Goal: Navigation & Orientation: Find specific page/section

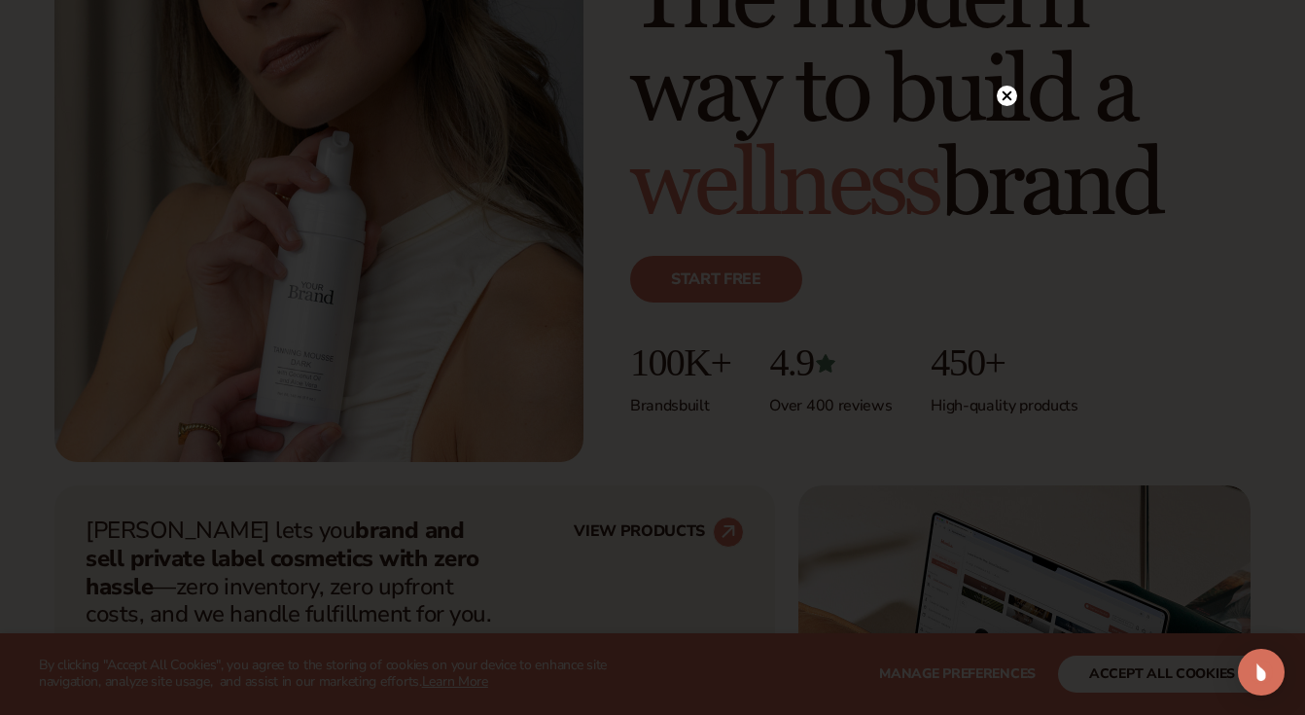
scroll to position [325, 0]
click at [1007, 128] on circle at bounding box center [1007, 135] width 20 height 20
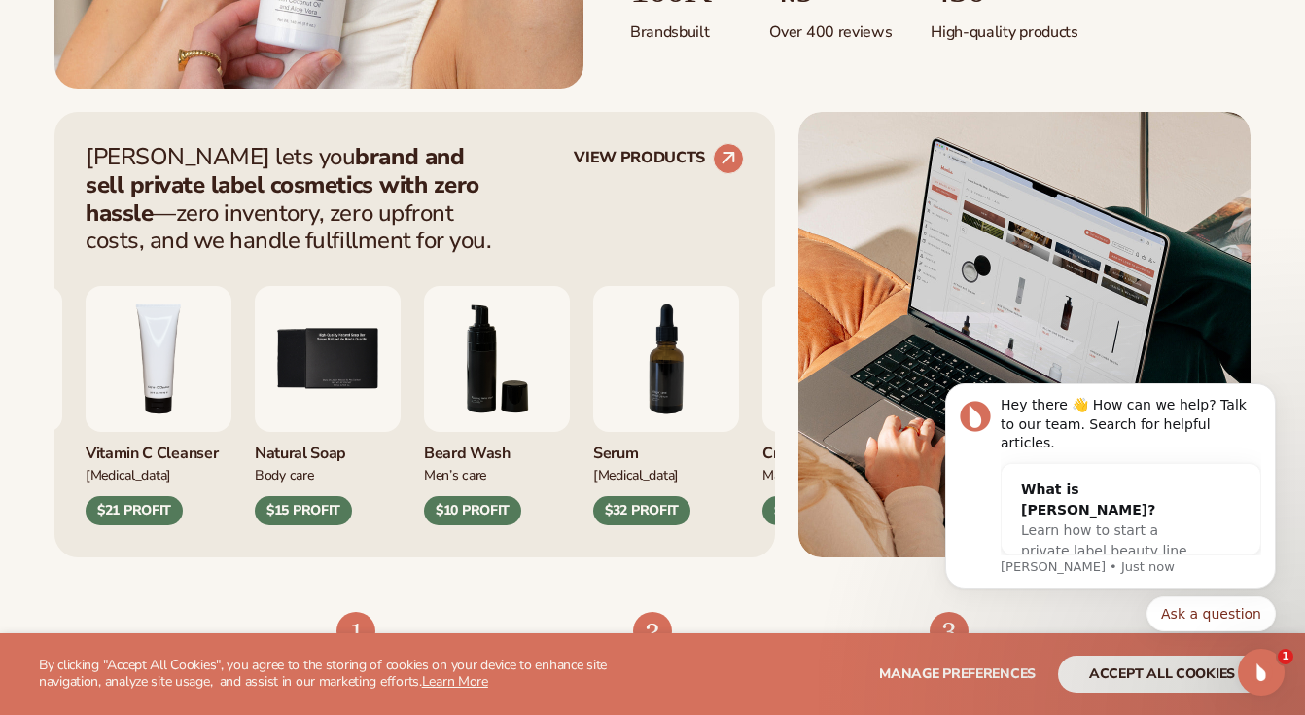
scroll to position [0, 0]
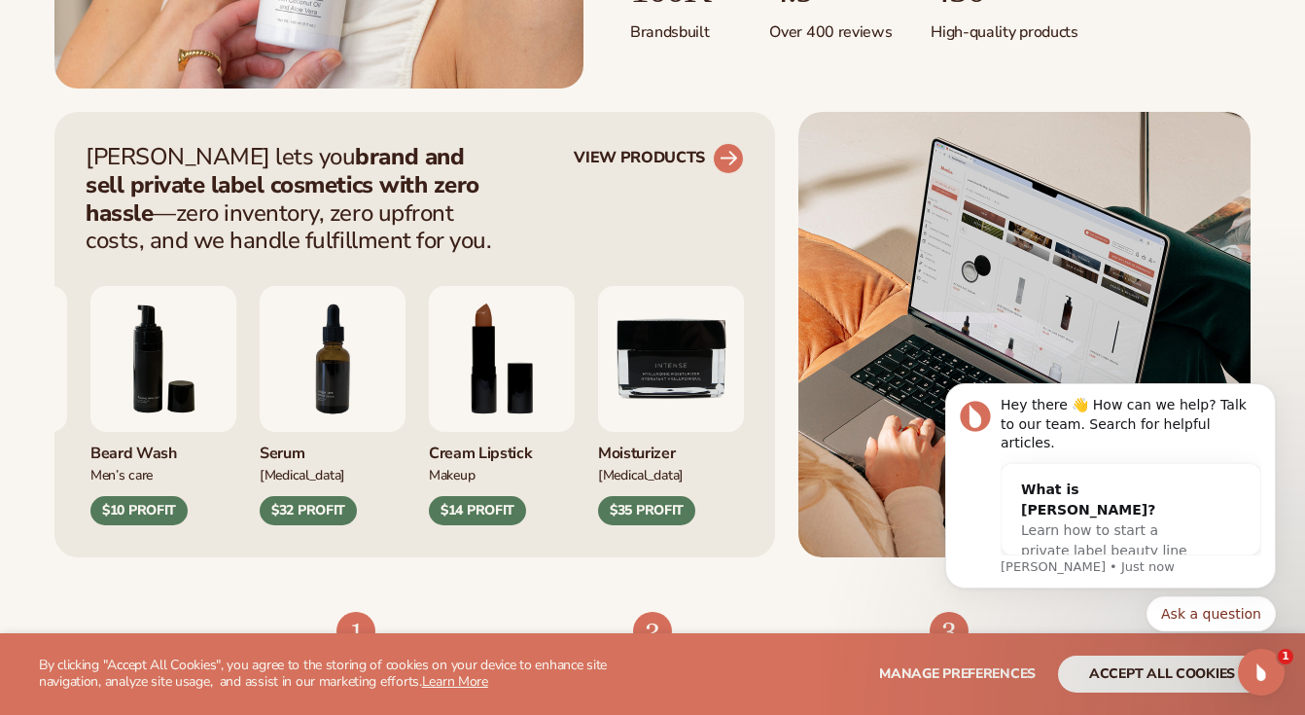
click at [725, 154] on circle at bounding box center [728, 158] width 43 height 43
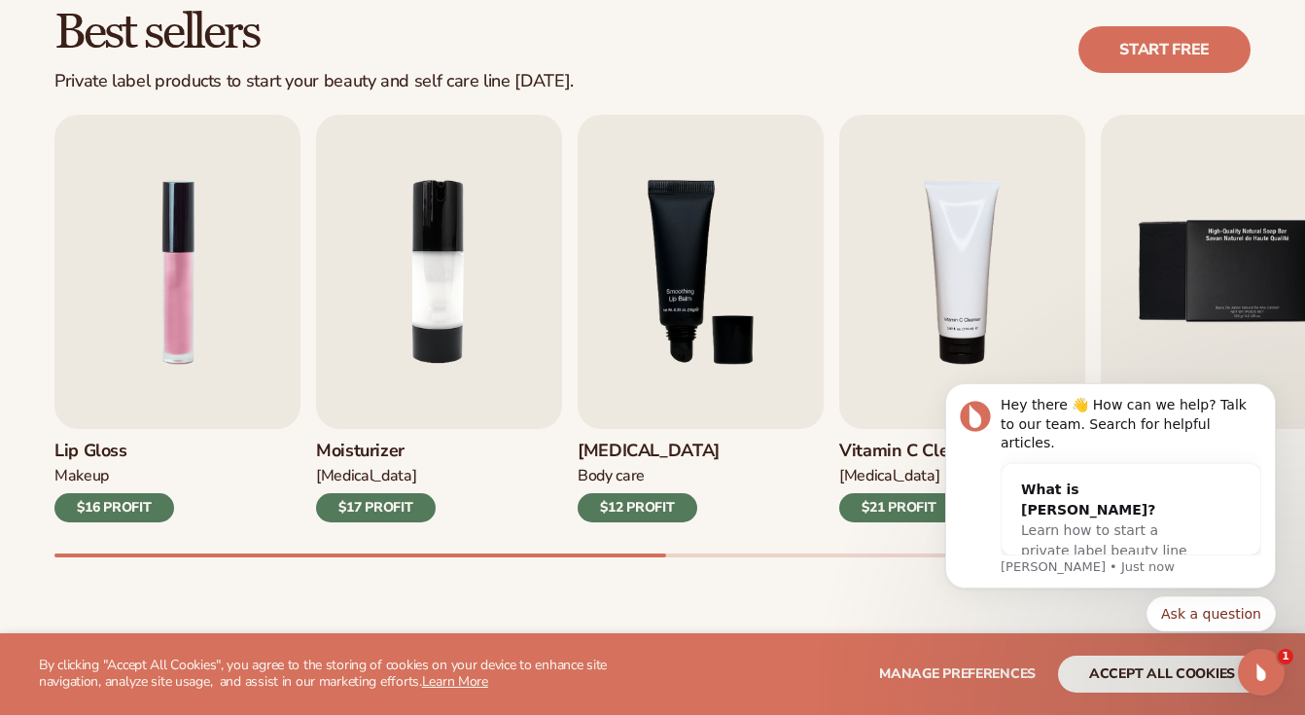
scroll to position [663, 0]
